Goal: Find contact information: Find contact information

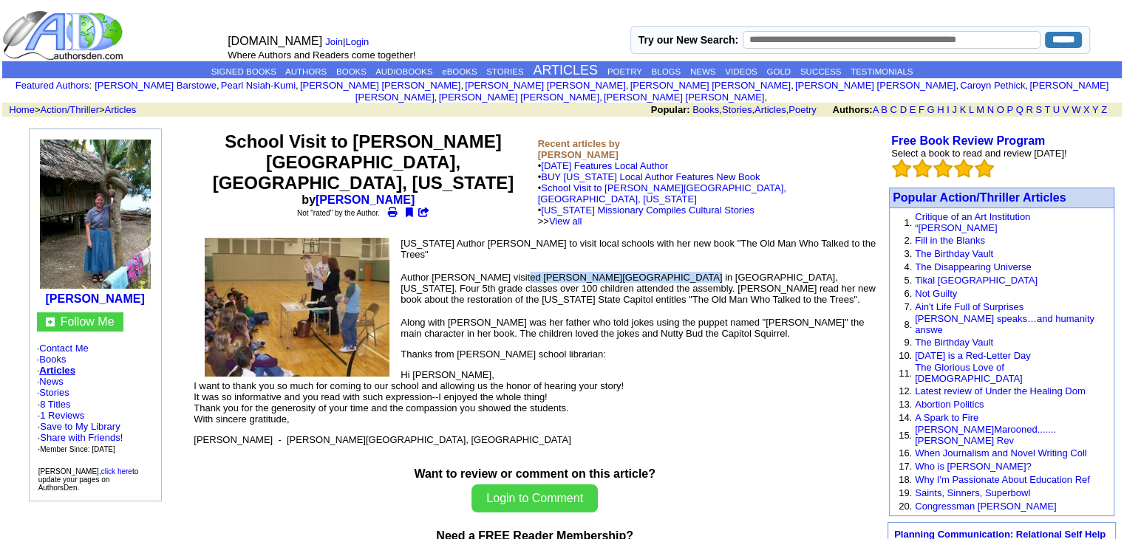
drag, startPoint x: 522, startPoint y: 228, endPoint x: 670, endPoint y: 231, distance: 148.5
click at [670, 272] on font "Author [PERSON_NAME] visited [PERSON_NAME][GEOGRAPHIC_DATA] in [GEOGRAPHIC_DATA…" at bounding box center [637, 288] width 474 height 33
click at [584, 272] on font "Author [PERSON_NAME] visited [PERSON_NAME][GEOGRAPHIC_DATA] in [GEOGRAPHIC_DATA…" at bounding box center [637, 288] width 474 height 33
drag, startPoint x: 516, startPoint y: 228, endPoint x: 740, endPoint y: 231, distance: 223.9
click at [740, 272] on font "Author [PERSON_NAME] visited [PERSON_NAME][GEOGRAPHIC_DATA] in [GEOGRAPHIC_DATA…" at bounding box center [637, 288] width 474 height 33
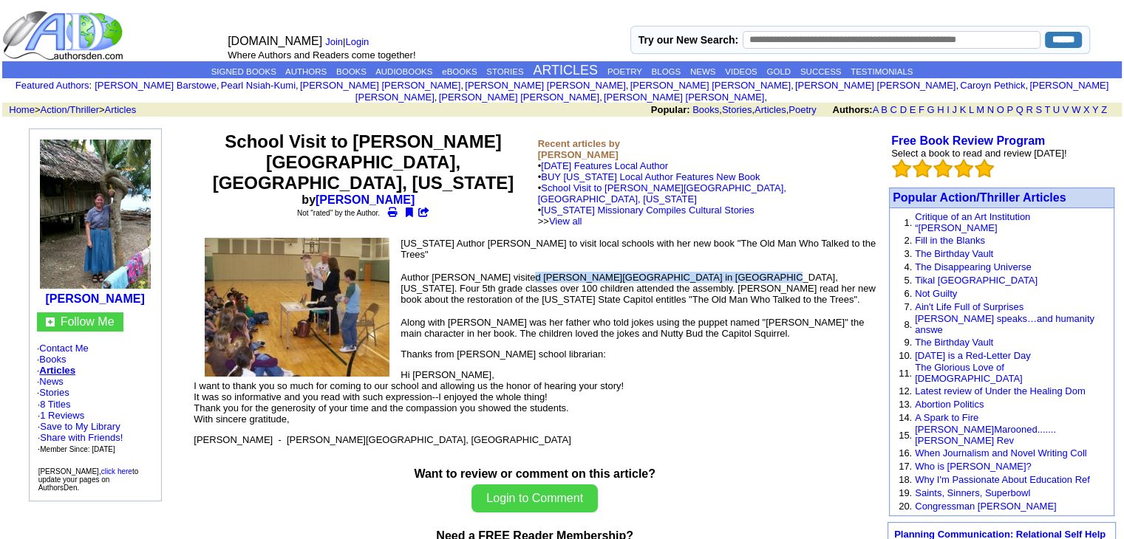
copy font "[PERSON_NAME][GEOGRAPHIC_DATA] in [GEOGRAPHIC_DATA], [US_STATE]"
click at [217, 451] on td at bounding box center [500, 459] width 618 height 17
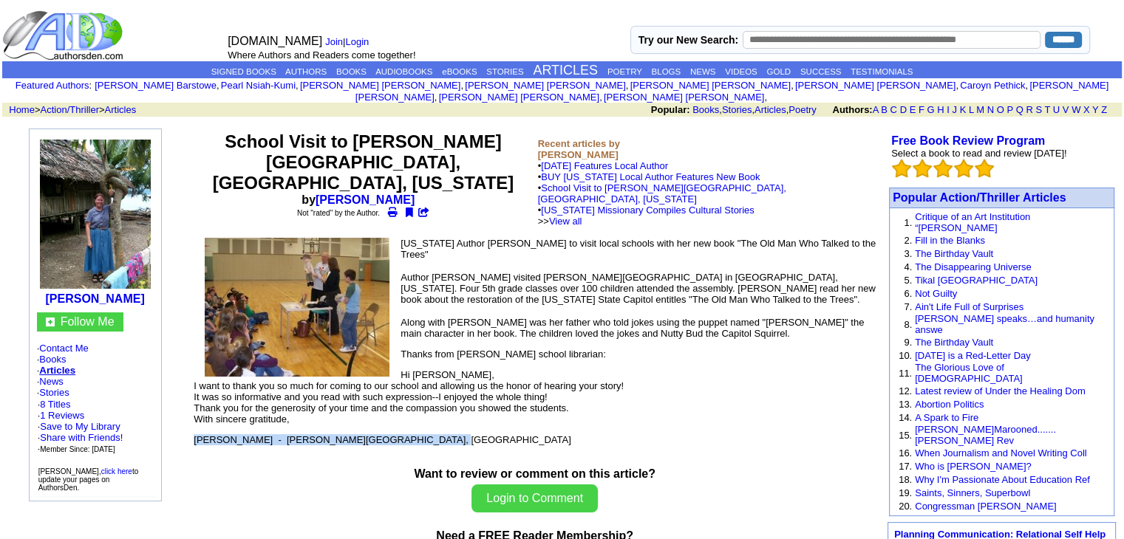
drag, startPoint x: 195, startPoint y: 397, endPoint x: 429, endPoint y: 393, distance: 234.3
click at [427, 396] on table "[US_STATE] Author [PERSON_NAME] to visit local schools with her new book "The O…" at bounding box center [534, 343] width 686 height 215
copy p "[PERSON_NAME] - [PERSON_NAME][GEOGRAPHIC_DATA], [GEOGRAPHIC_DATA]"
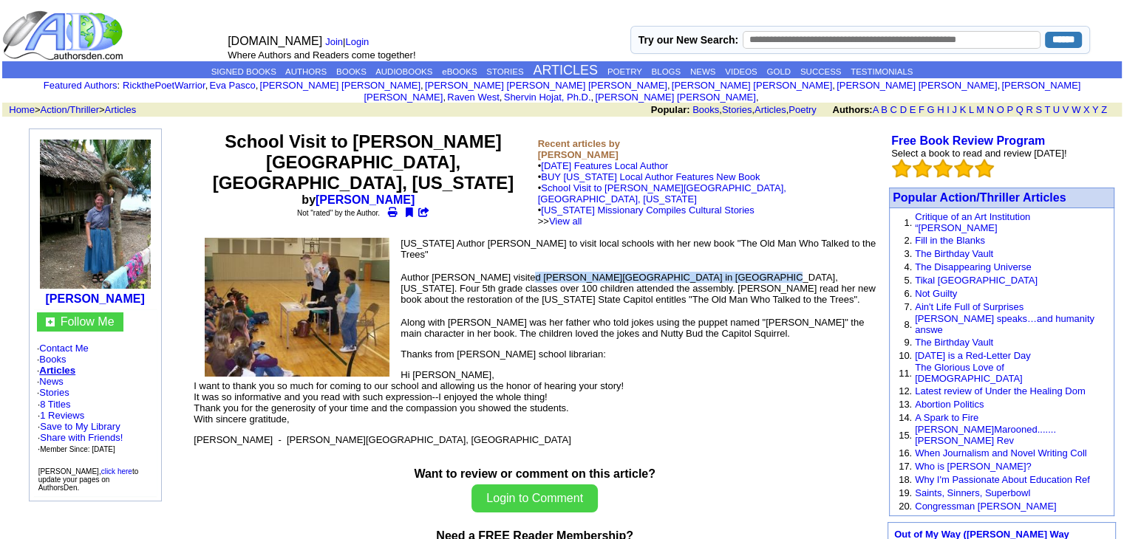
drag, startPoint x: 518, startPoint y: 231, endPoint x: 740, endPoint y: 230, distance: 222.4
click at [740, 272] on font "Author [PERSON_NAME] visited [PERSON_NAME][GEOGRAPHIC_DATA] in [GEOGRAPHIC_DATA…" at bounding box center [637, 288] width 474 height 33
copy font "[PERSON_NAME][GEOGRAPHIC_DATA] in [GEOGRAPHIC_DATA], [US_STATE]"
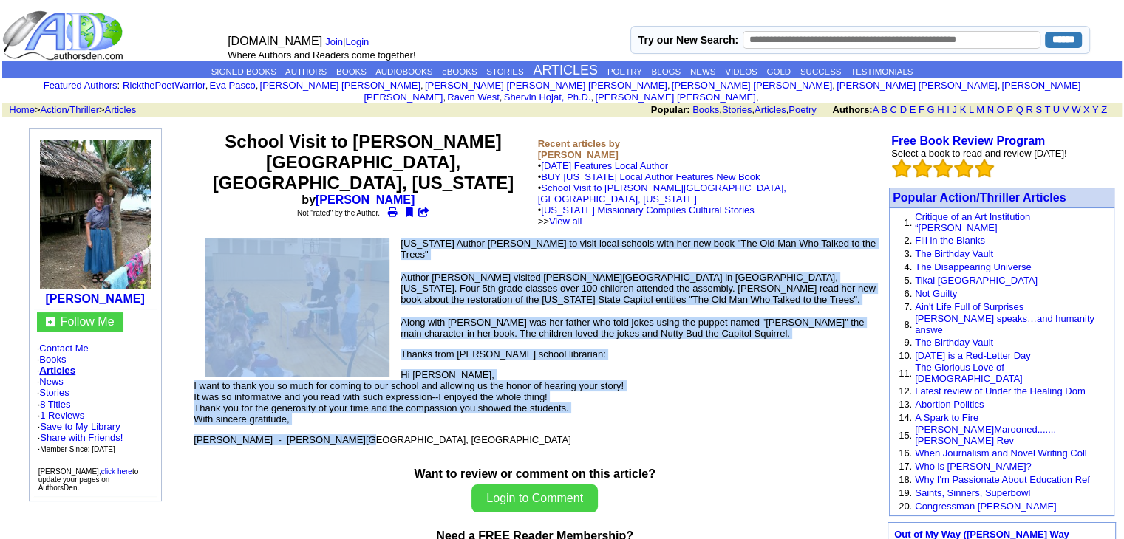
drag, startPoint x: 201, startPoint y: 395, endPoint x: 347, endPoint y: 398, distance: 145.6
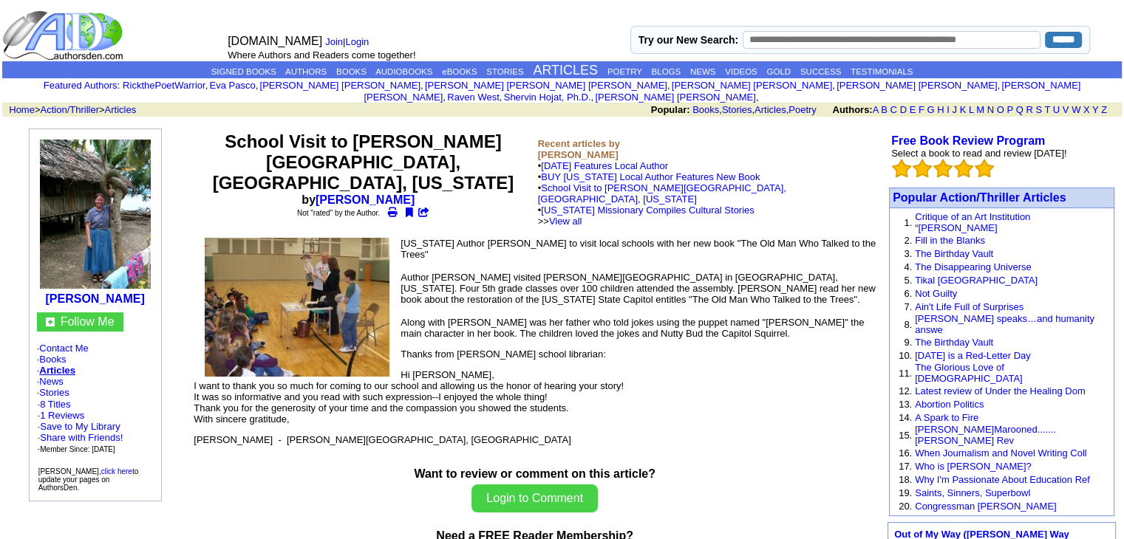
click at [376, 451] on td at bounding box center [500, 459] width 618 height 17
drag, startPoint x: 418, startPoint y: 400, endPoint x: 200, endPoint y: 400, distance: 218.7
click at [200, 434] on p "[PERSON_NAME] - [PERSON_NAME][GEOGRAPHIC_DATA], [GEOGRAPHIC_DATA]" at bounding box center [535, 439] width 682 height 11
drag, startPoint x: 214, startPoint y: 405, endPoint x: 379, endPoint y: 403, distance: 164.8
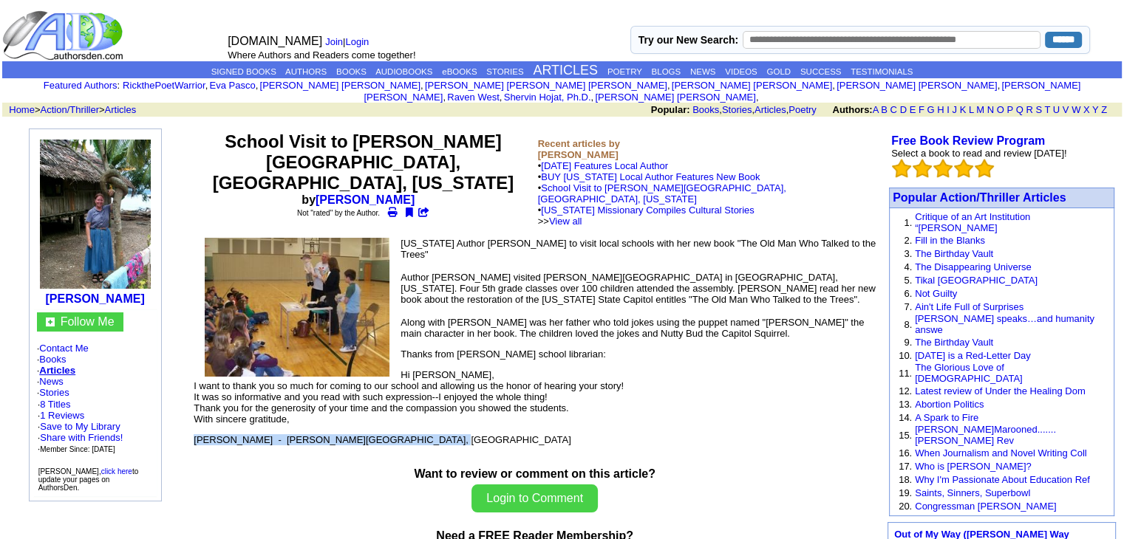
drag, startPoint x: 417, startPoint y: 394, endPoint x: 196, endPoint y: 398, distance: 221.0
click at [196, 434] on p "[PERSON_NAME] - [PERSON_NAME][GEOGRAPHIC_DATA], [GEOGRAPHIC_DATA]" at bounding box center [535, 439] width 682 height 11
drag, startPoint x: 205, startPoint y: 405, endPoint x: 228, endPoint y: 420, distance: 27.7
click at [214, 451] on div "Want to review or comment on this article? Login to Comment Need a FREE Reader …" at bounding box center [534, 515] width 686 height 128
drag, startPoint x: 398, startPoint y: 402, endPoint x: 200, endPoint y: 399, distance: 198.1
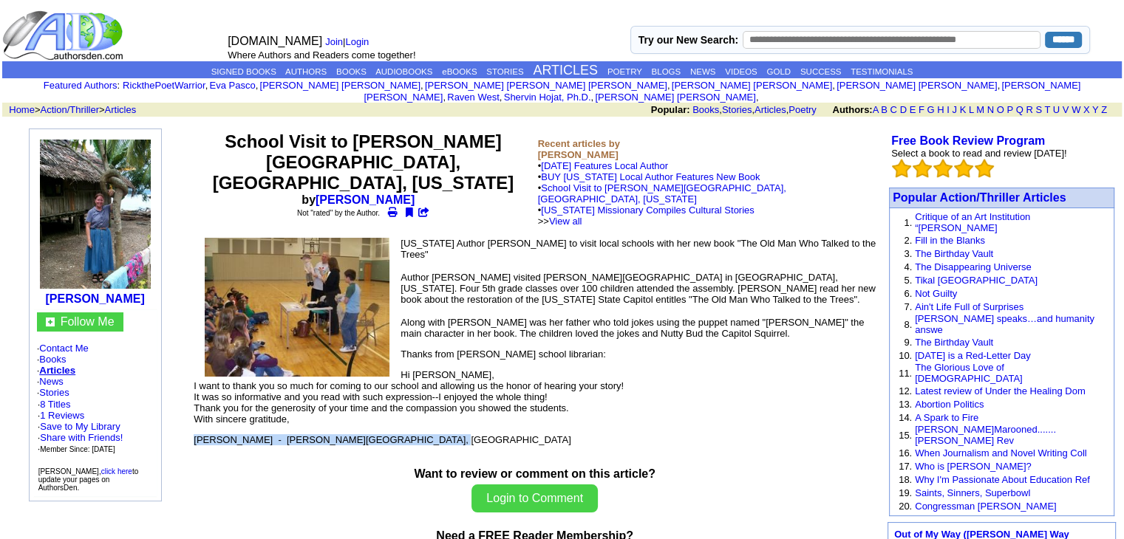
click at [200, 434] on p "[PERSON_NAME] - [PERSON_NAME][GEOGRAPHIC_DATA], [GEOGRAPHIC_DATA]" at bounding box center [535, 439] width 682 height 11
copy p "[PERSON_NAME] - [PERSON_NAME][GEOGRAPHIC_DATA], [GEOGRAPHIC_DATA]"
